Goal: Information Seeking & Learning: Learn about a topic

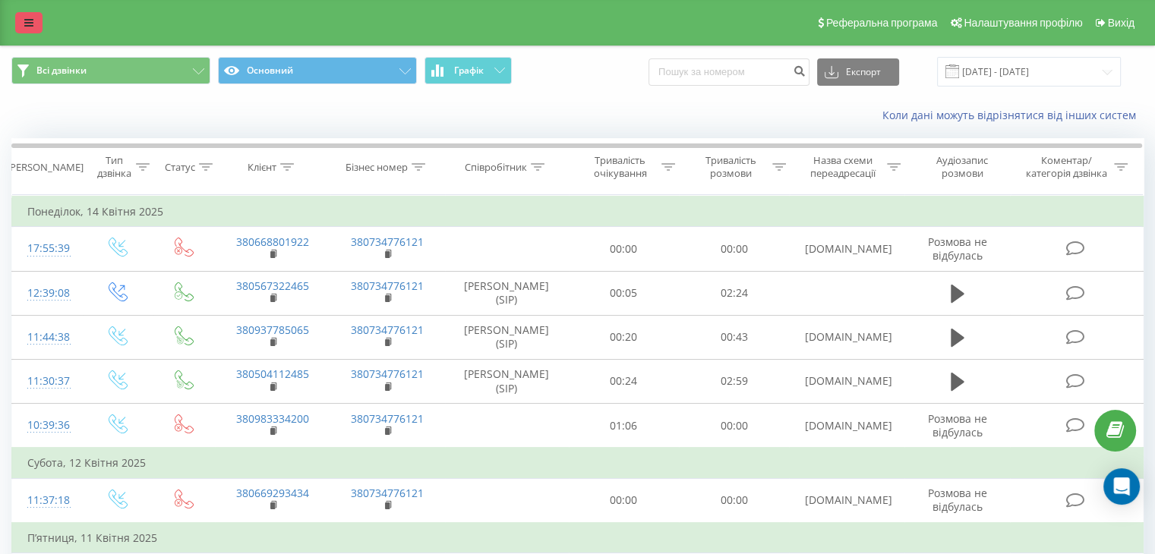
click at [18, 19] on link at bounding box center [28, 22] width 27 height 21
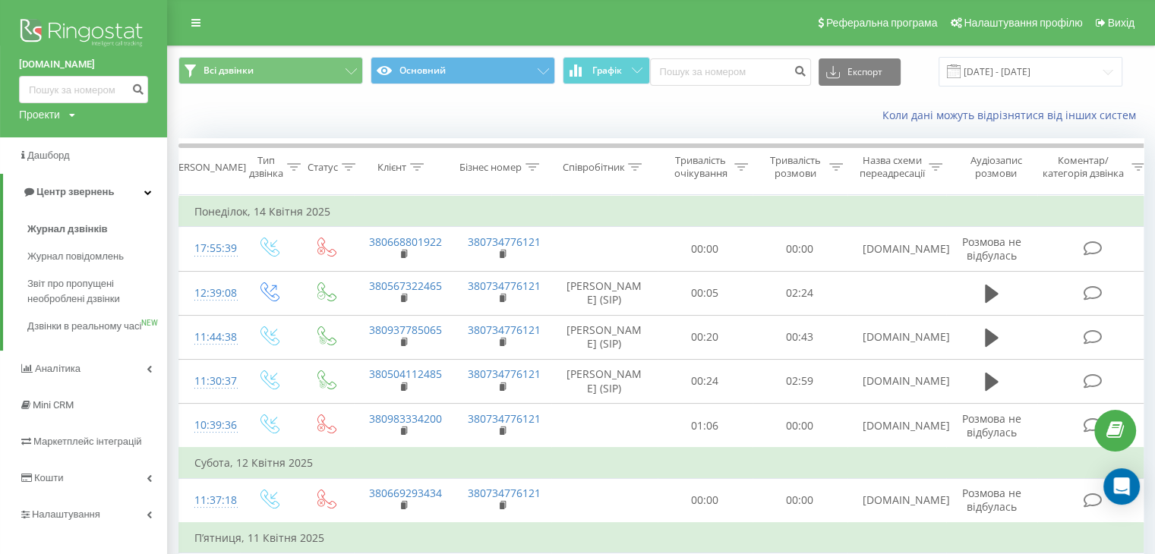
click at [39, 33] on img at bounding box center [83, 34] width 129 height 38
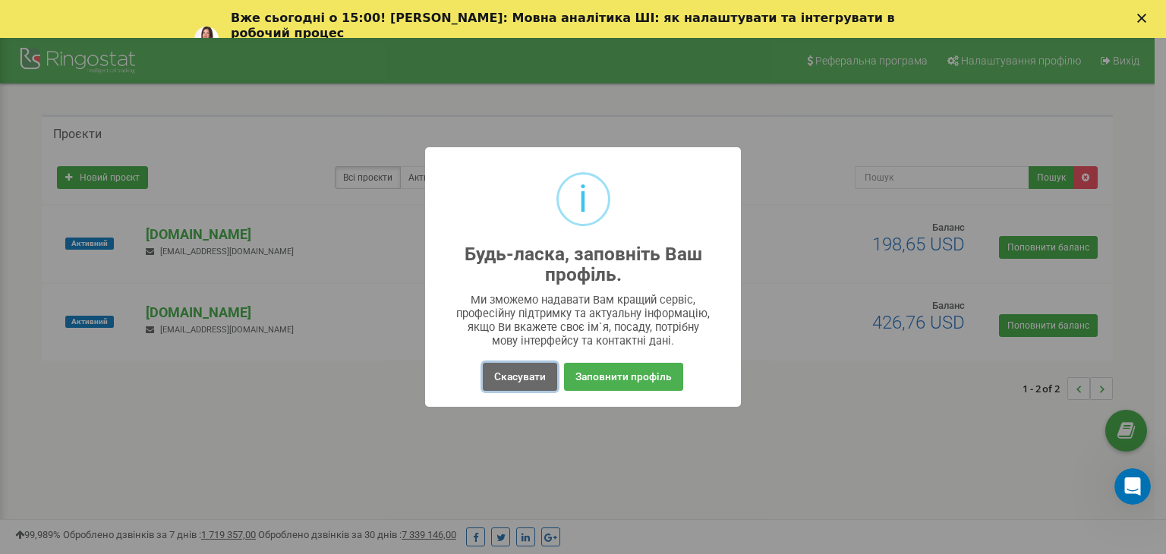
click at [522, 374] on button "Скасувати" at bounding box center [520, 377] width 74 height 28
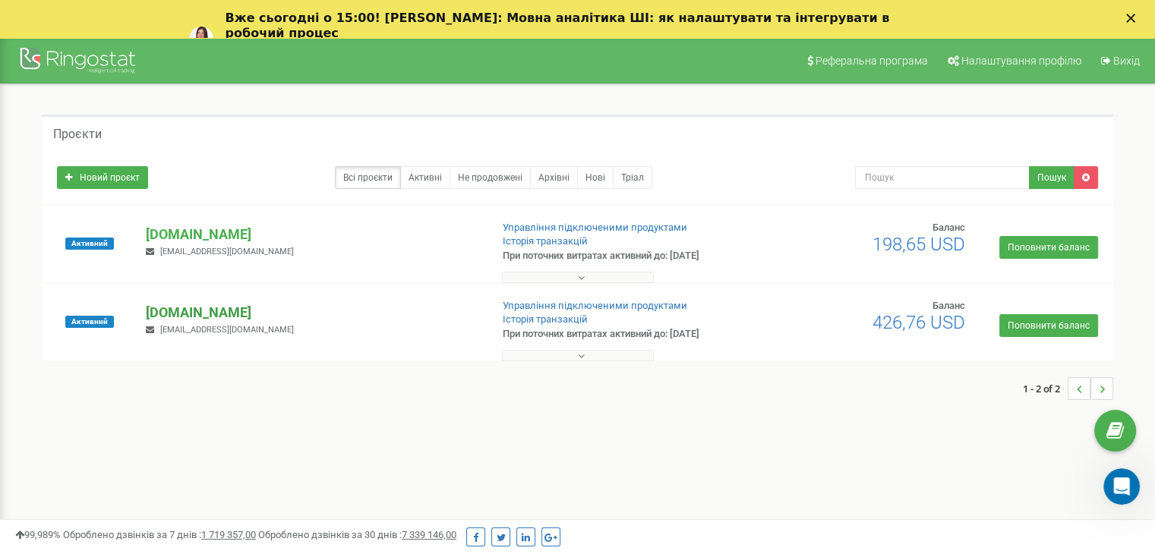
click at [184, 315] on p "[DOMAIN_NAME]" at bounding box center [312, 313] width 332 height 20
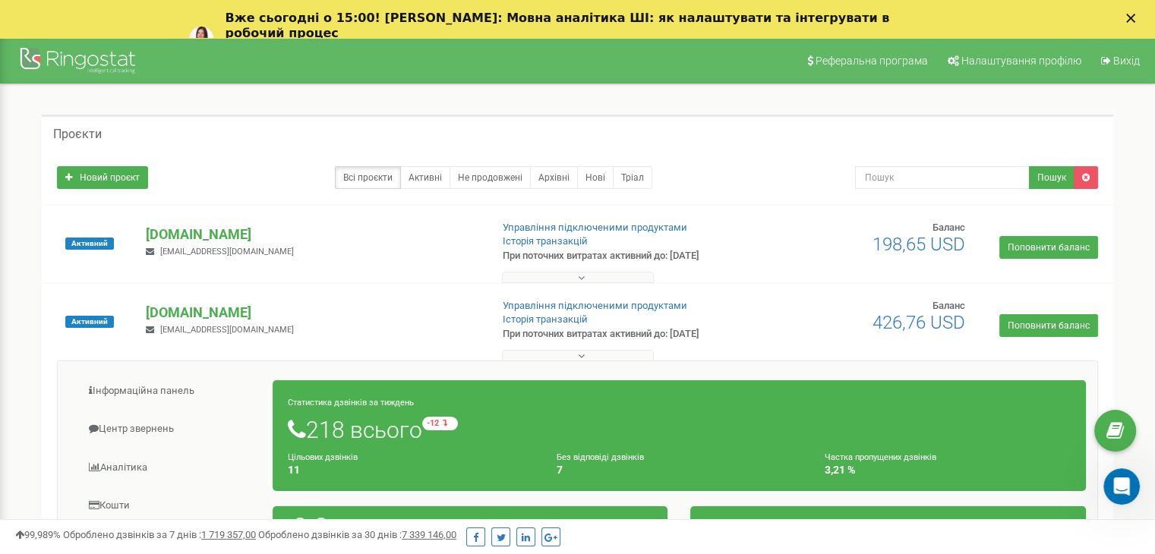
click at [1135, 17] on icon "Закрыть" at bounding box center [1130, 18] width 9 height 9
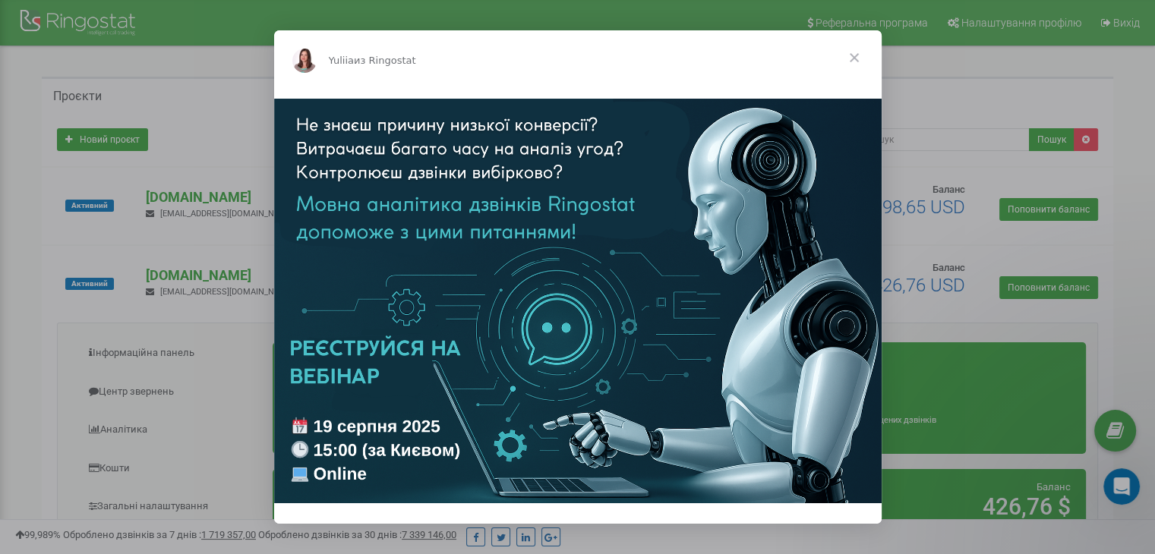
click at [854, 49] on span "Закрыть" at bounding box center [854, 57] width 55 height 55
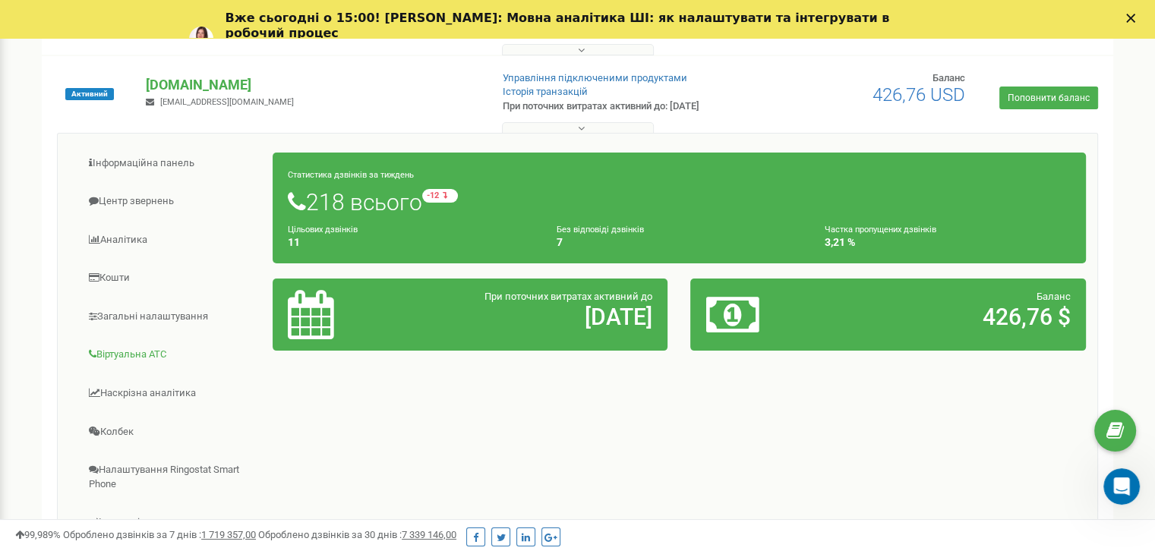
scroll to position [304, 0]
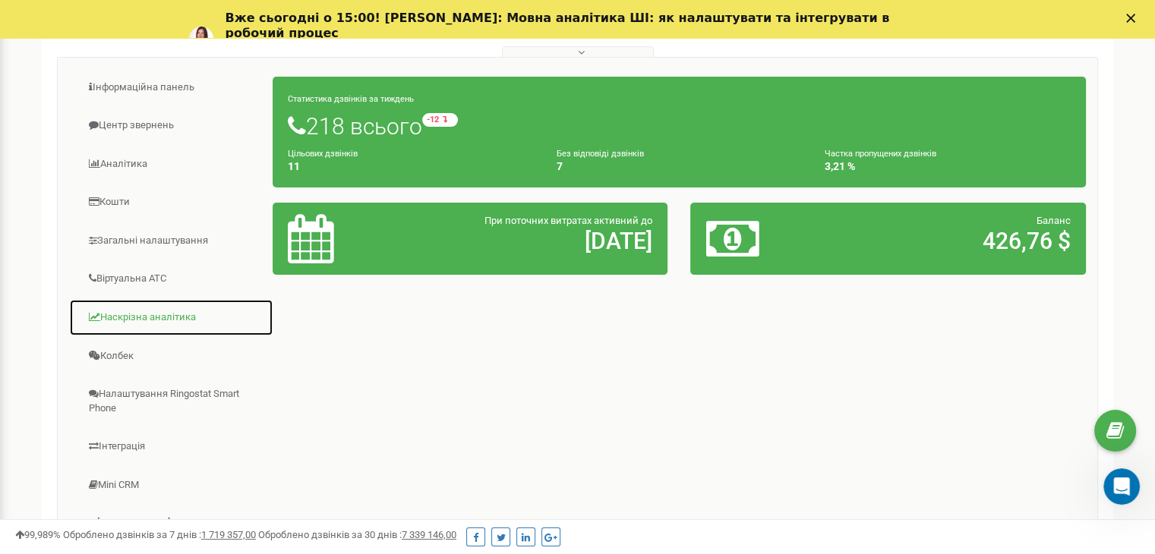
click at [126, 317] on link "Наскрізна аналітика" at bounding box center [171, 317] width 204 height 37
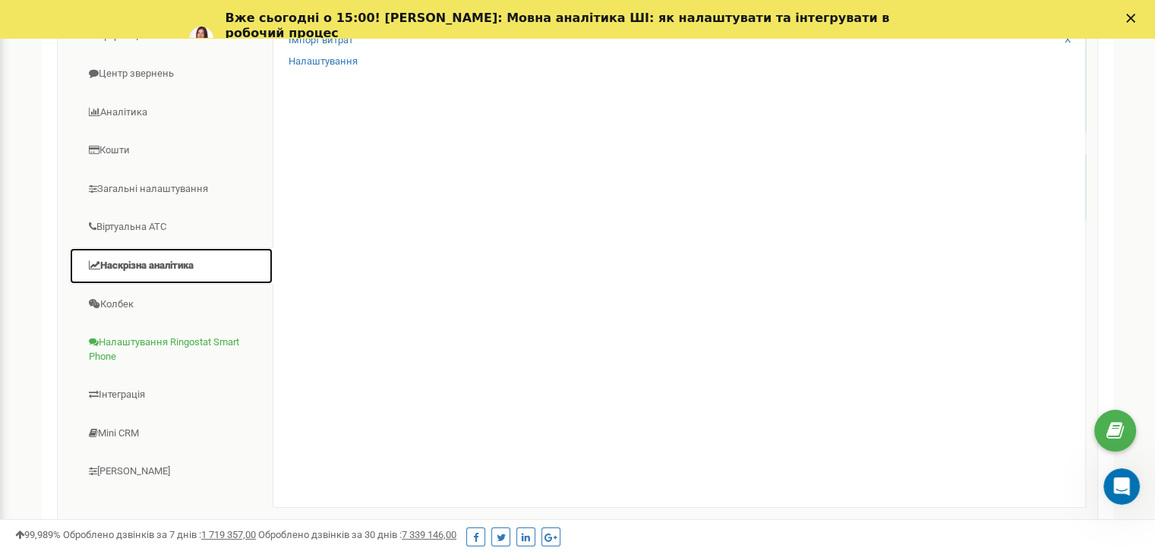
scroll to position [258, 0]
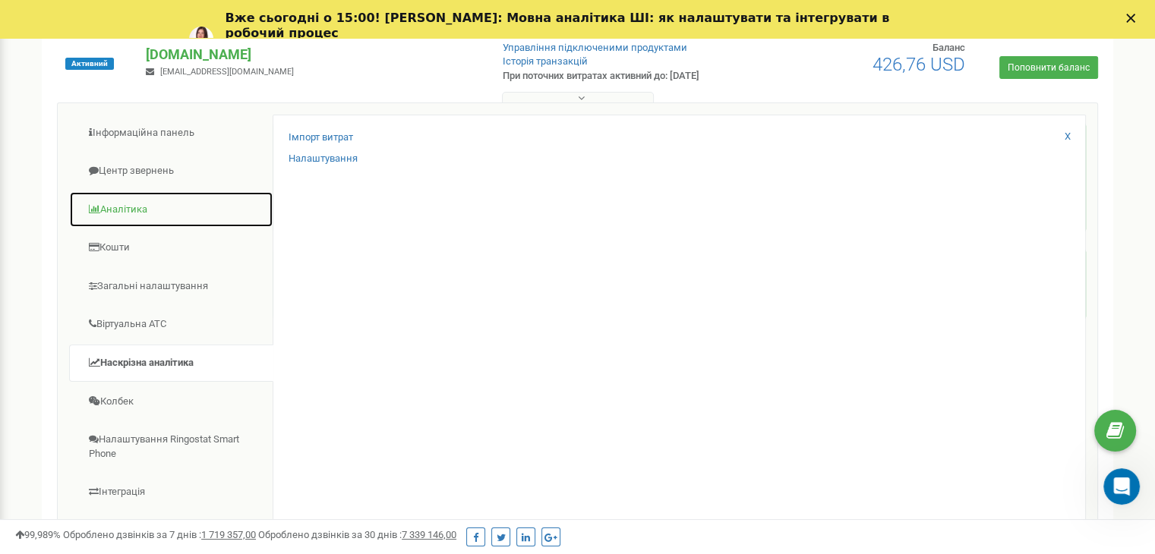
click at [132, 216] on link "Аналiтика" at bounding box center [171, 209] width 204 height 37
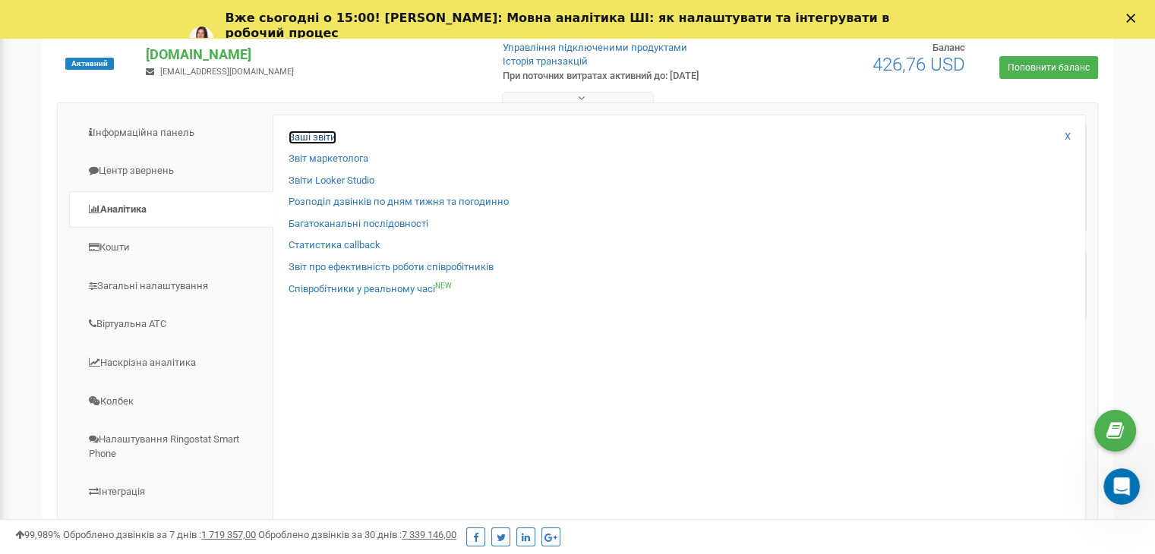
click at [314, 138] on link "Ваші звіти" at bounding box center [312, 138] width 48 height 14
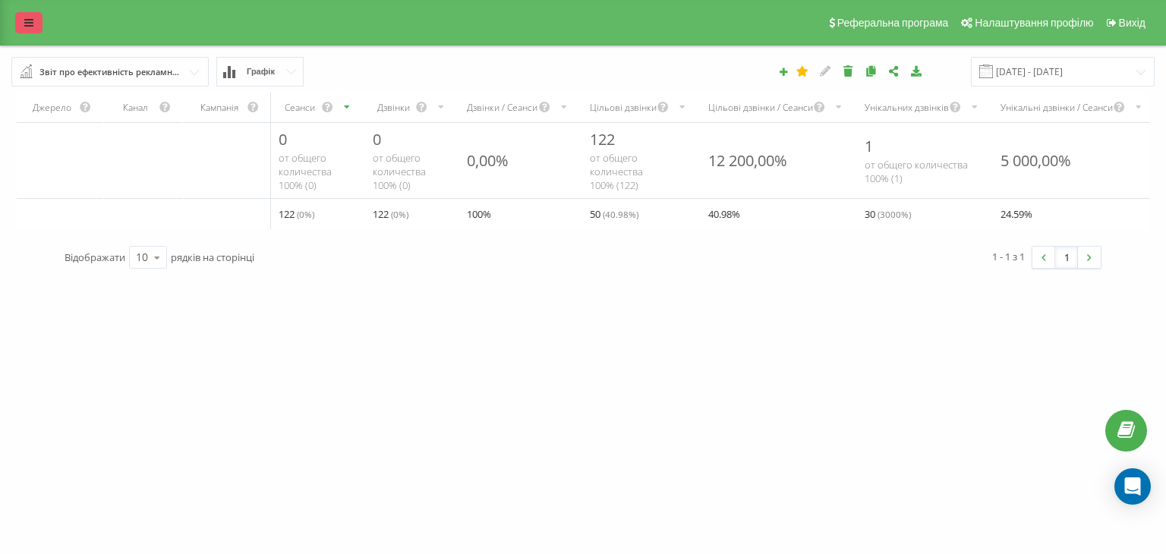
click at [24, 26] on link at bounding box center [28, 22] width 27 height 21
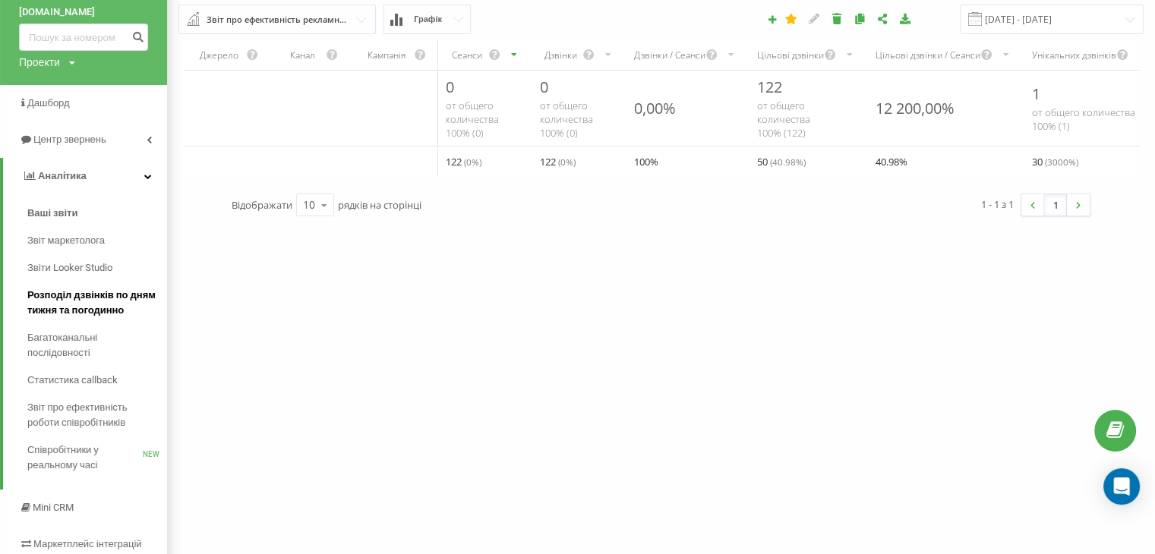
scroll to position [76, 0]
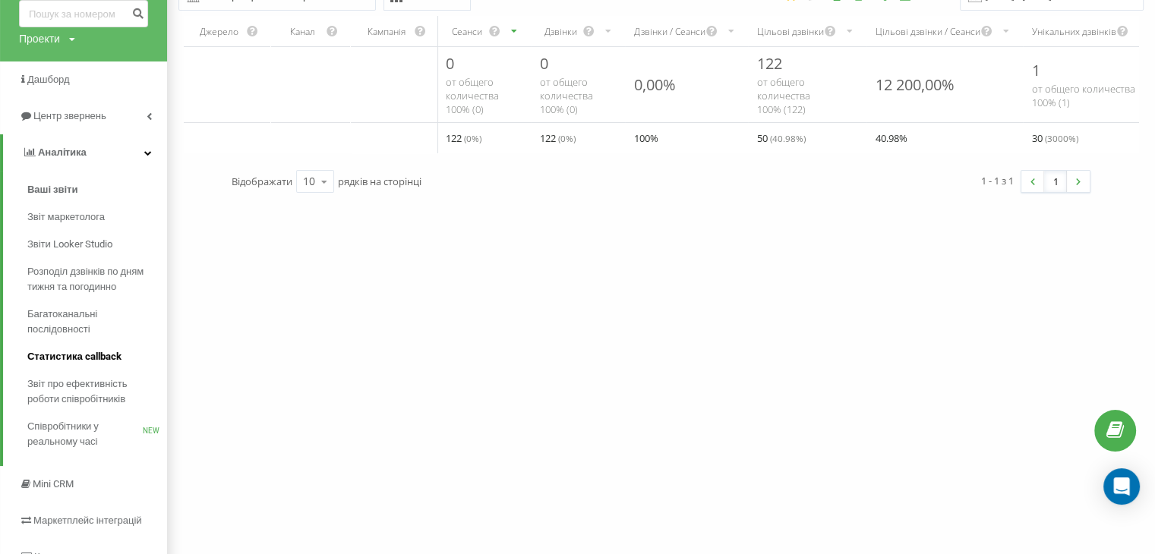
click at [76, 358] on span "Статистика callback" at bounding box center [74, 356] width 94 height 15
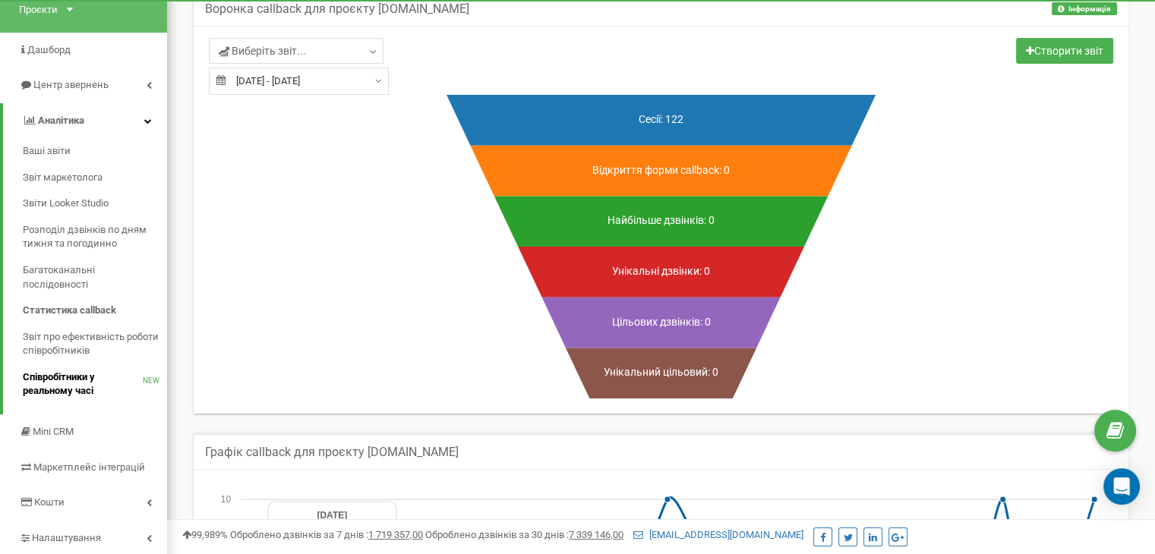
scroll to position [68, 0]
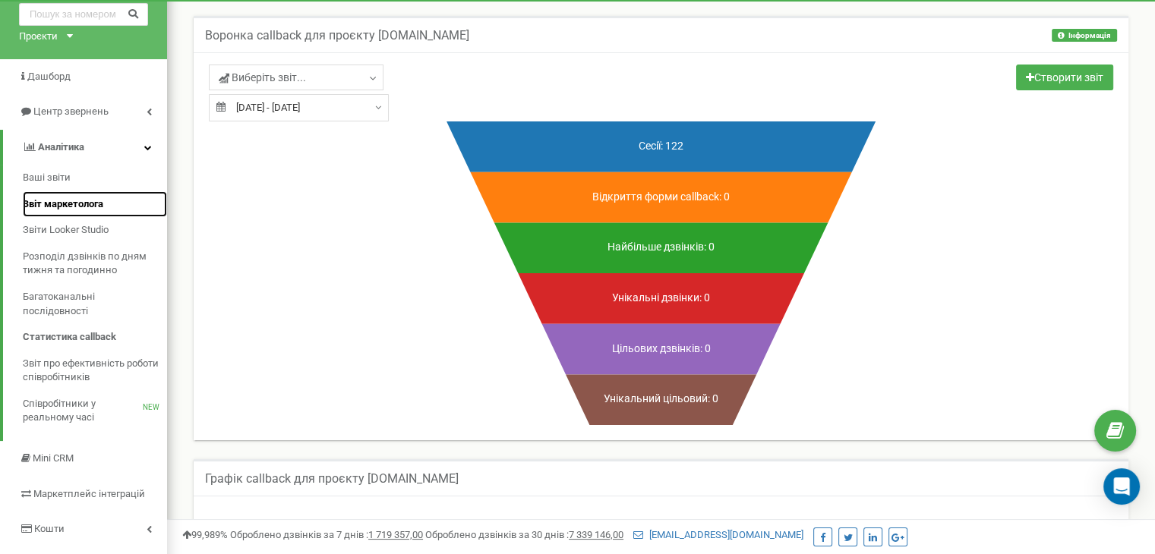
click at [80, 207] on span "Звіт маркетолога" at bounding box center [63, 204] width 80 height 14
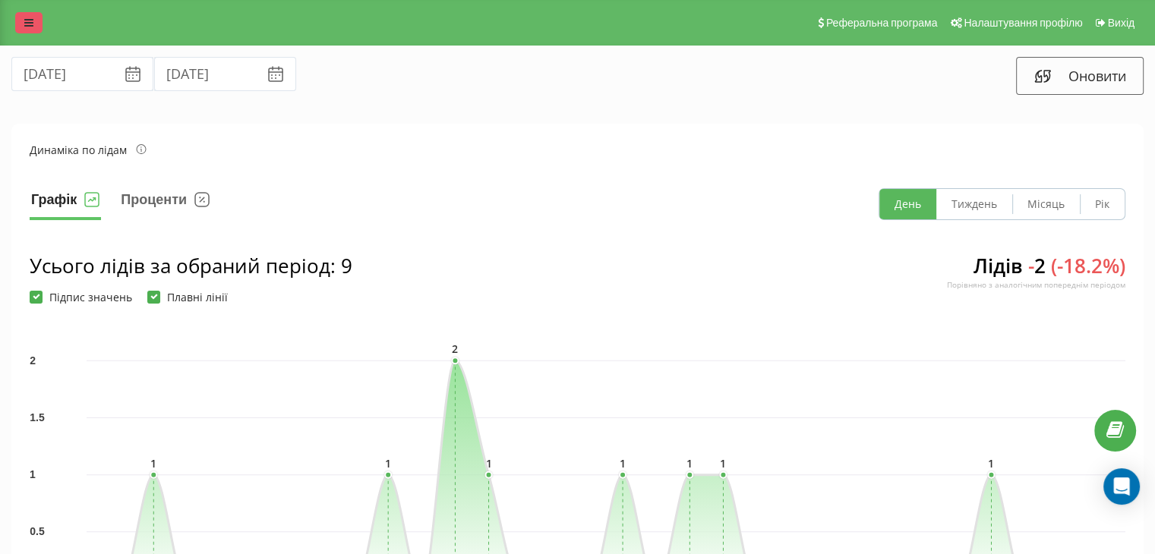
click at [24, 16] on link at bounding box center [28, 22] width 27 height 21
click at [18, 11] on div "Реферальна програма Налаштування профілю Вихід" at bounding box center [577, 23] width 1155 height 46
click at [21, 10] on div "Реферальна програма Налаштування профілю Вихід" at bounding box center [577, 23] width 1155 height 46
click at [23, 22] on link at bounding box center [28, 22] width 27 height 21
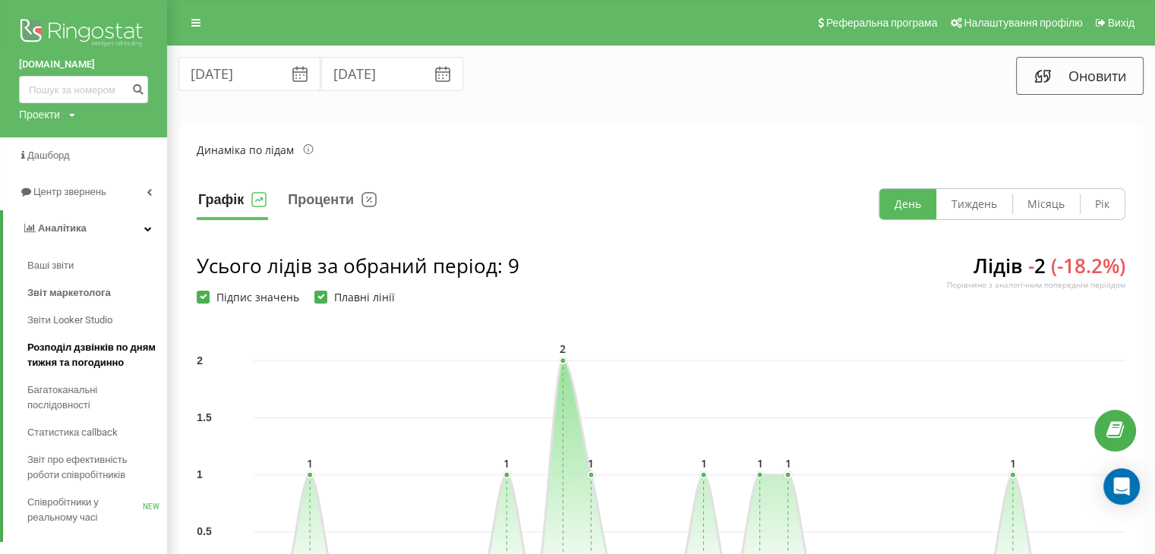
scroll to position [76, 0]
